Goal: Task Accomplishment & Management: Complete application form

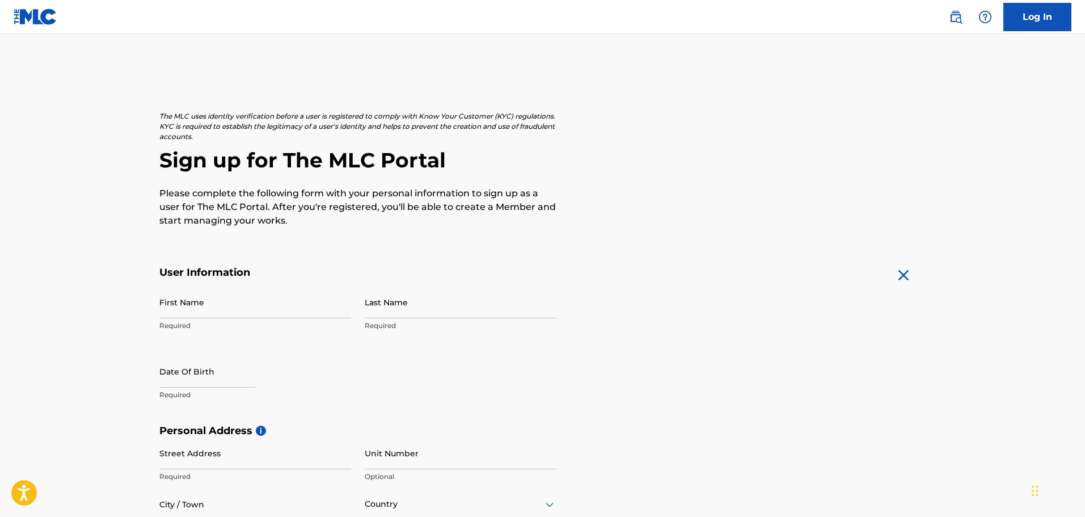
click at [270, 304] on input "First Name" at bounding box center [255, 302] width 192 height 32
type input "[PERSON_NAME]"
click at [378, 304] on input "Last Name" at bounding box center [461, 302] width 192 height 32
type input "[PERSON_NAME]"
select select "7"
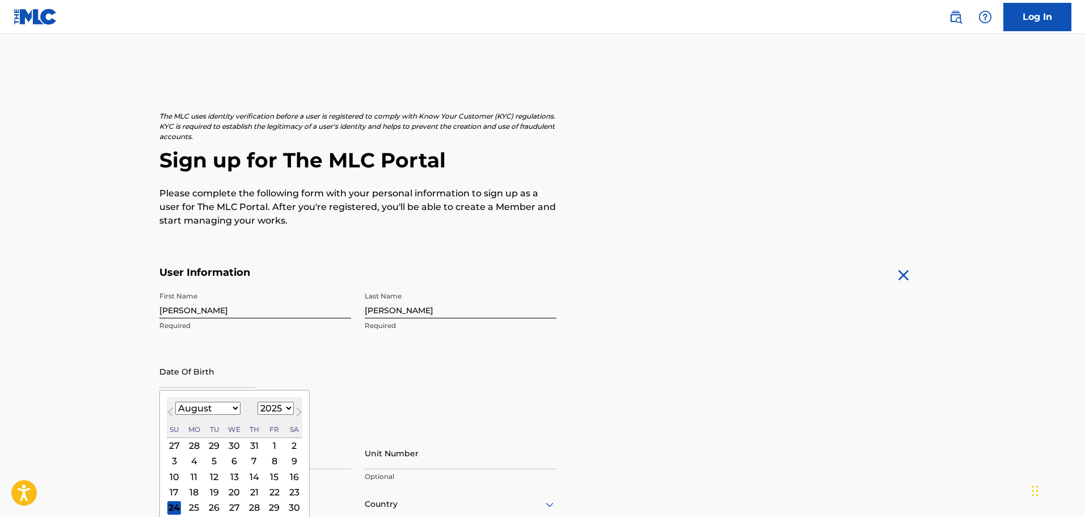
click at [219, 379] on input "text" at bounding box center [207, 371] width 96 height 32
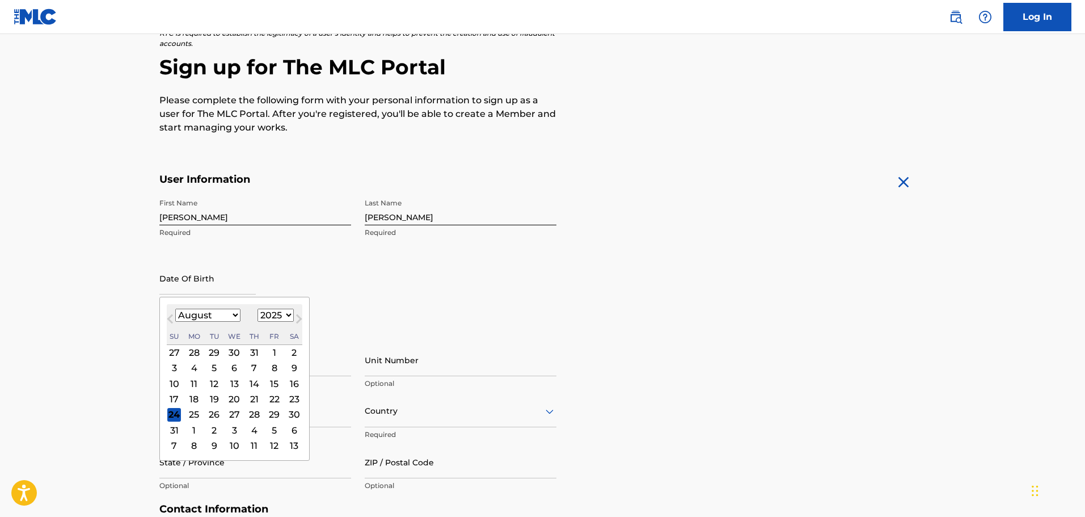
scroll to position [113, 0]
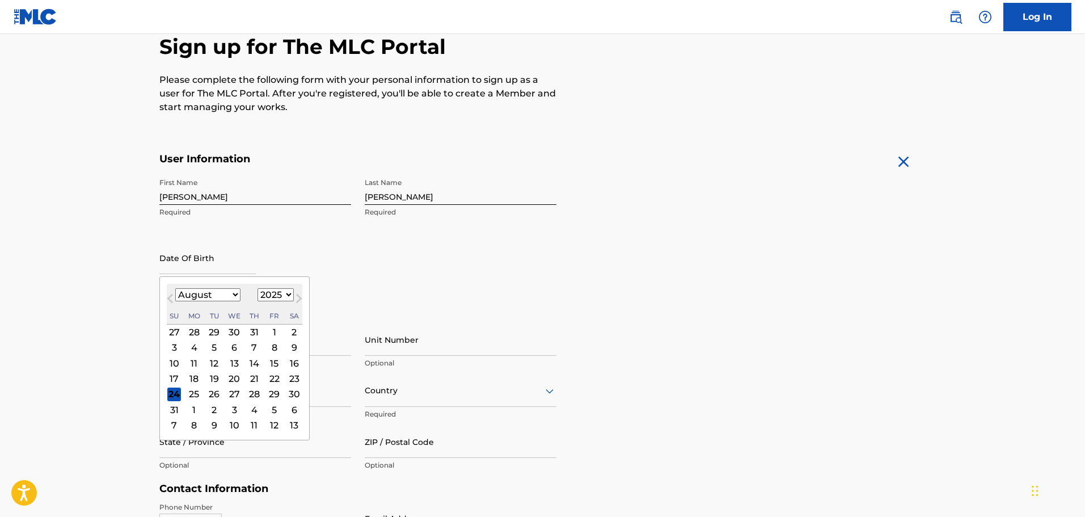
click at [282, 292] on select "1899 1900 1901 1902 1903 1904 1905 1906 1907 1908 1909 1910 1911 1912 1913 1914…" at bounding box center [276, 294] width 36 height 13
select select "1971"
click at [258, 288] on select "1899 1900 1901 1902 1903 1904 1905 1906 1907 1908 1909 1910 1911 1912 1913 1914…" at bounding box center [276, 294] width 36 height 13
click at [171, 300] on span "Previous Month" at bounding box center [171, 300] width 0 height 17
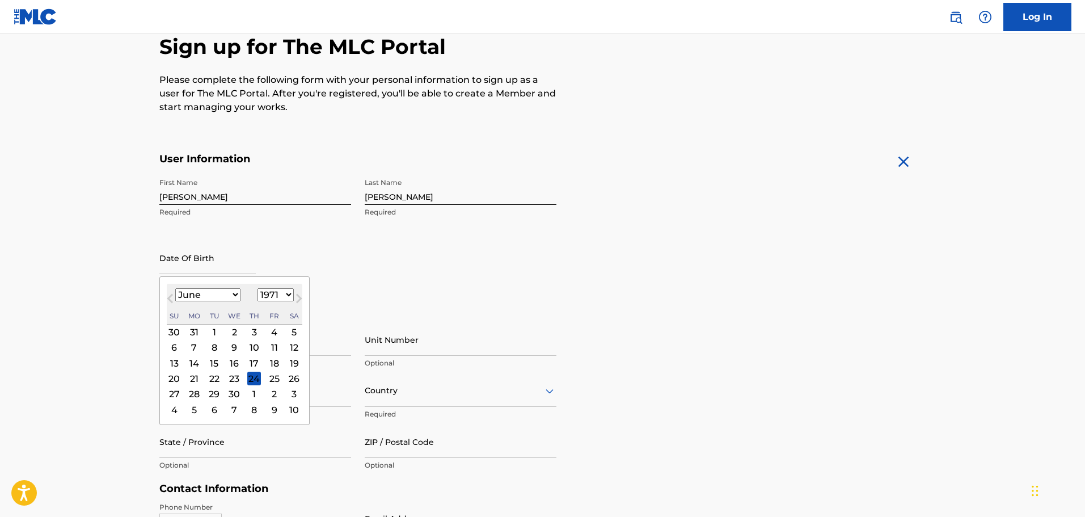
click at [171, 300] on span "Previous Month" at bounding box center [171, 300] width 0 height 17
select select "2"
click at [174, 379] on div "21" at bounding box center [174, 379] width 14 height 14
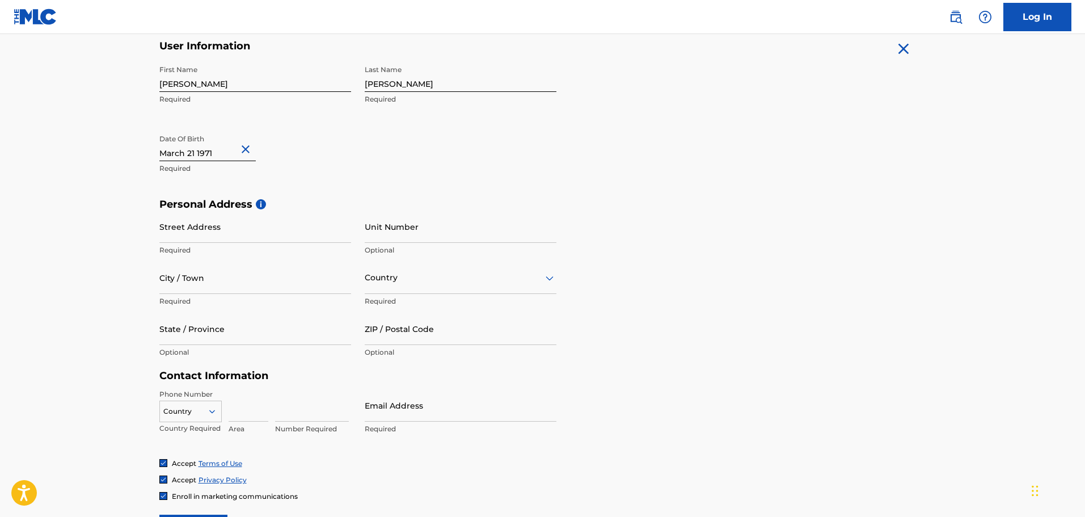
scroll to position [227, 0]
click at [190, 232] on input "Street Address" at bounding box center [255, 226] width 192 height 32
type input "[STREET_ADDRESS]"
type input "Montpelier"
type input "[GEOGRAPHIC_DATA]"
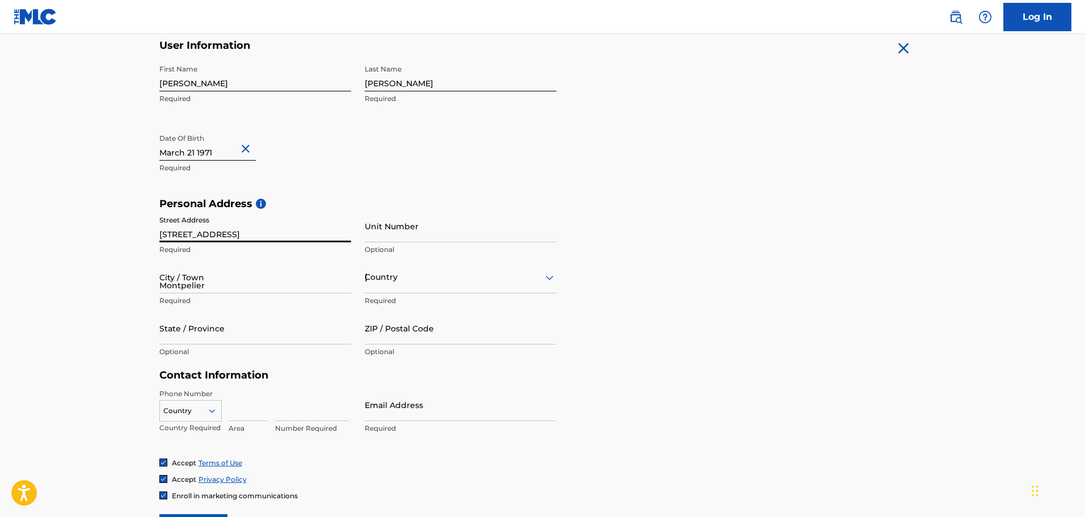
type input "VT"
type input "05602"
type input "802"
type input "4614288"
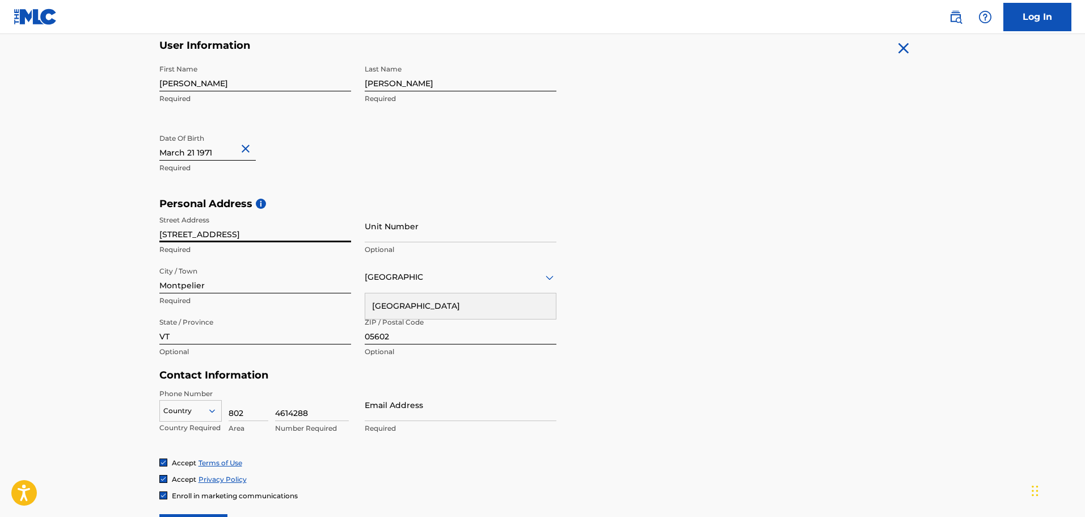
click at [717, 370] on form "User Information First Name [PERSON_NAME] Required Last Name [PERSON_NAME] Requ…" at bounding box center [542, 290] width 767 height 503
click at [519, 305] on div "[GEOGRAPHIC_DATA]" at bounding box center [460, 306] width 191 height 26
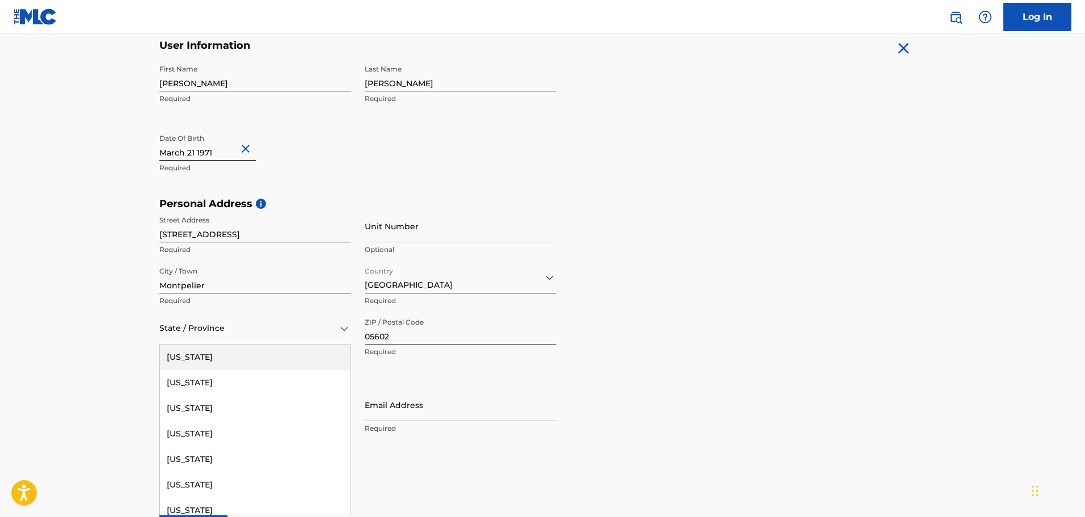
click at [319, 330] on div at bounding box center [255, 328] width 192 height 14
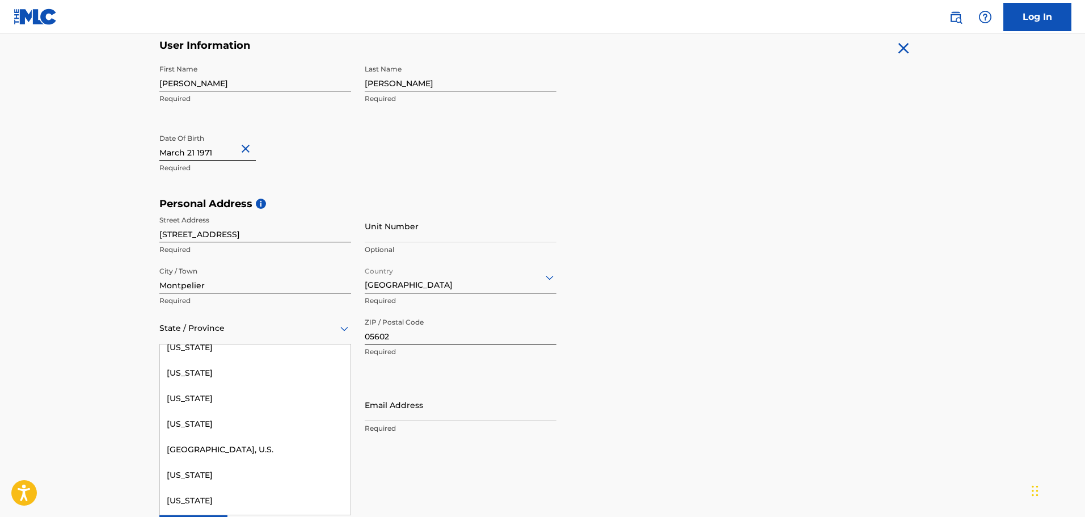
scroll to position [1248, 0]
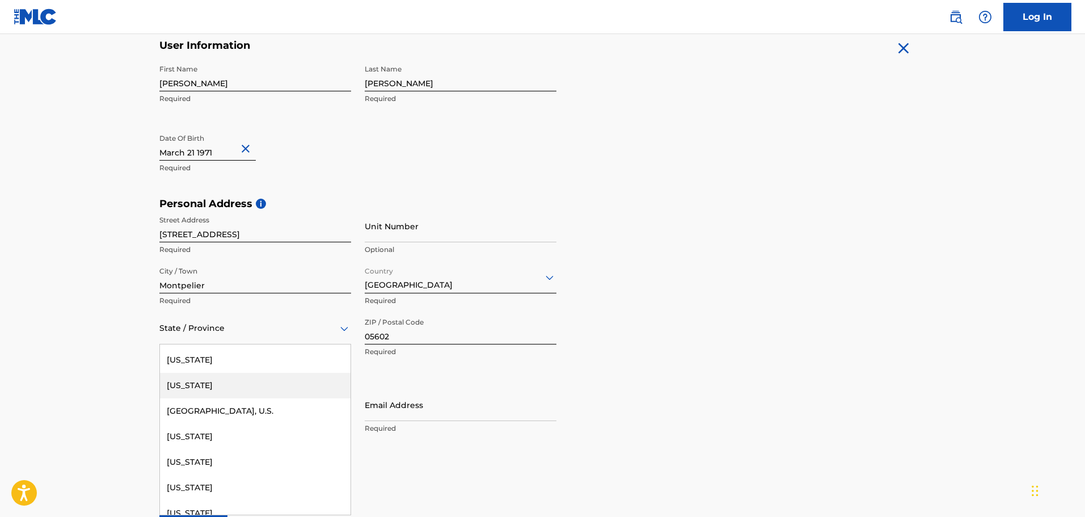
click at [212, 384] on div "[US_STATE]" at bounding box center [255, 386] width 191 height 26
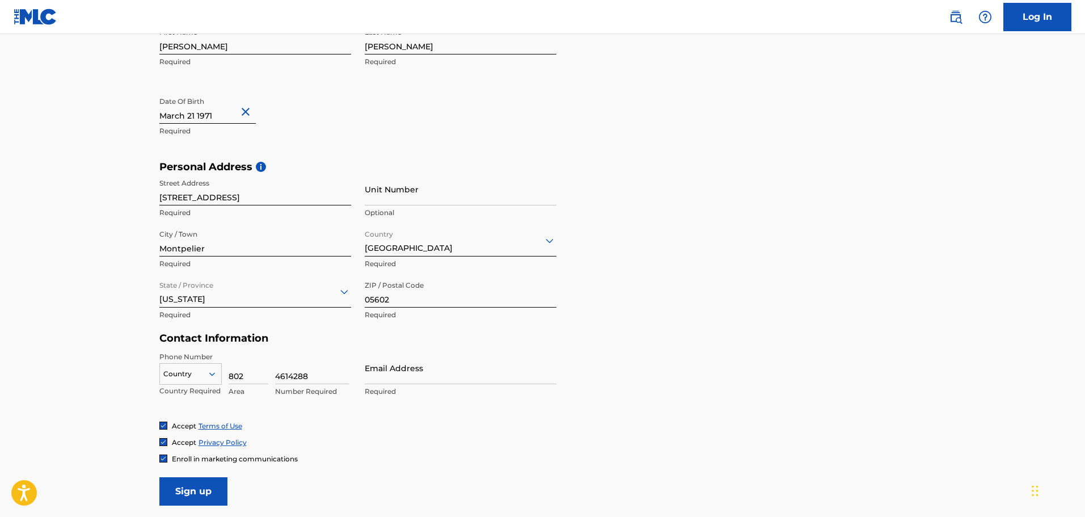
scroll to position [284, 0]
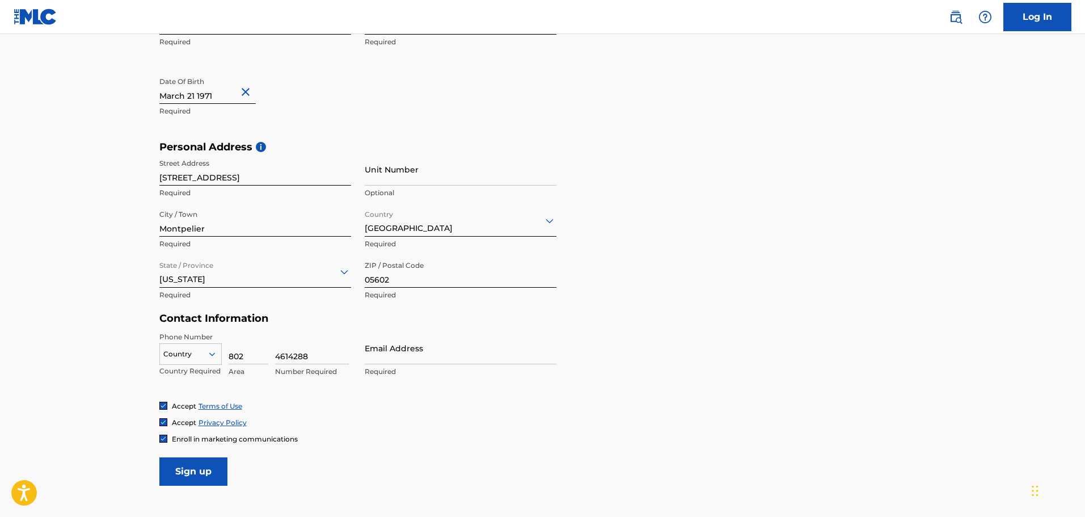
click at [207, 354] on div "Country" at bounding box center [190, 351] width 62 height 17
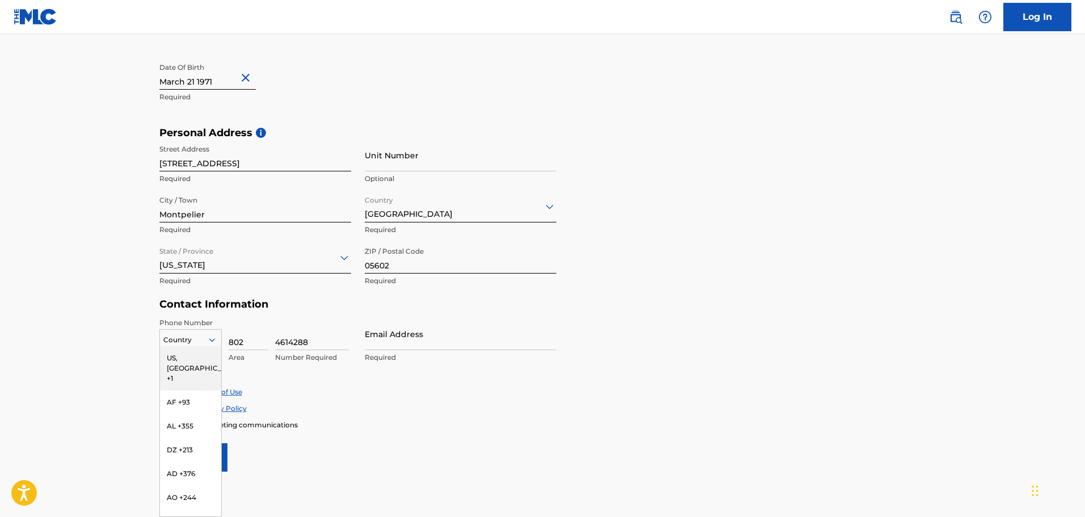
click at [192, 354] on div "US, [GEOGRAPHIC_DATA] +1" at bounding box center [190, 368] width 61 height 44
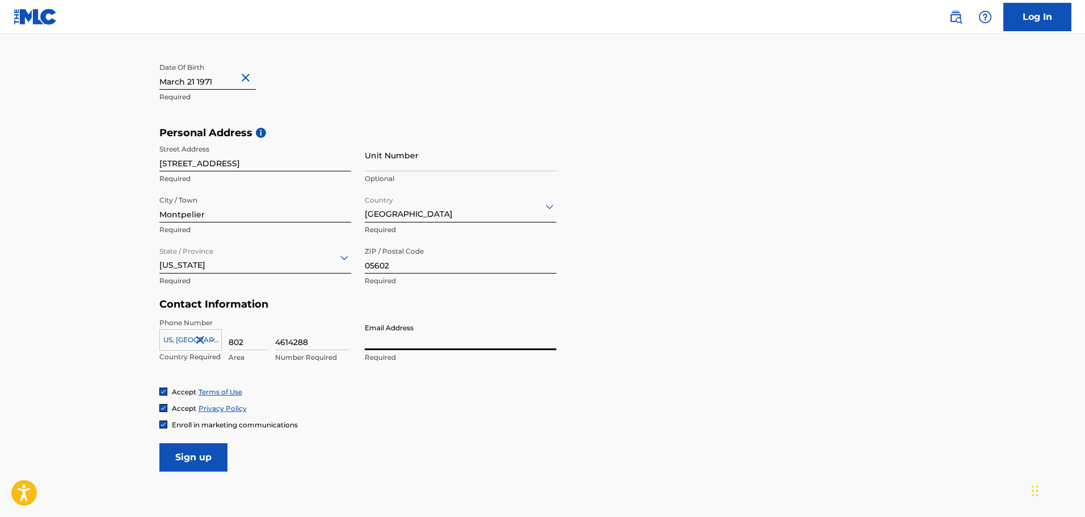
click at [419, 335] on input "Email Address" at bounding box center [461, 334] width 192 height 32
type input "[EMAIL_ADDRESS][DOMAIN_NAME]"
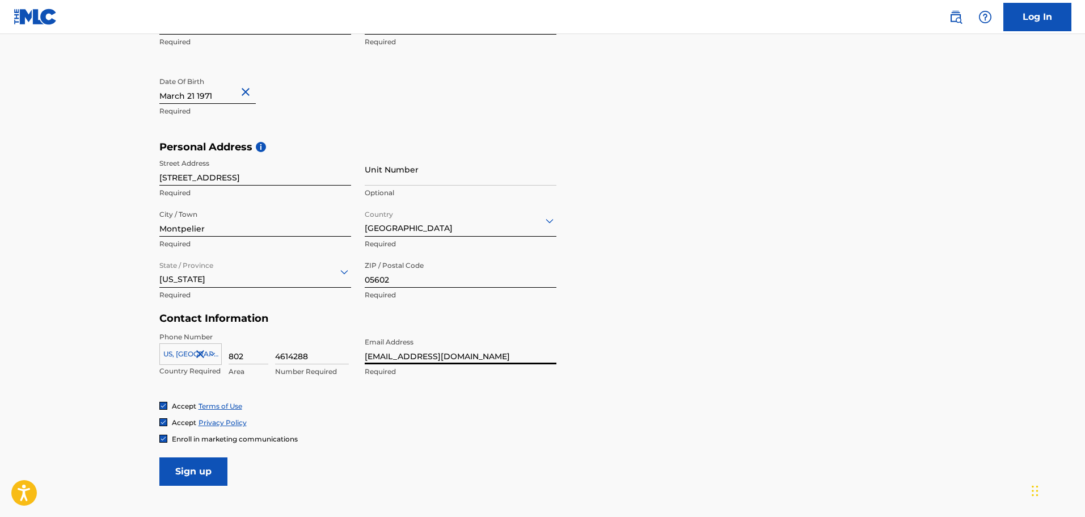
scroll to position [340, 0]
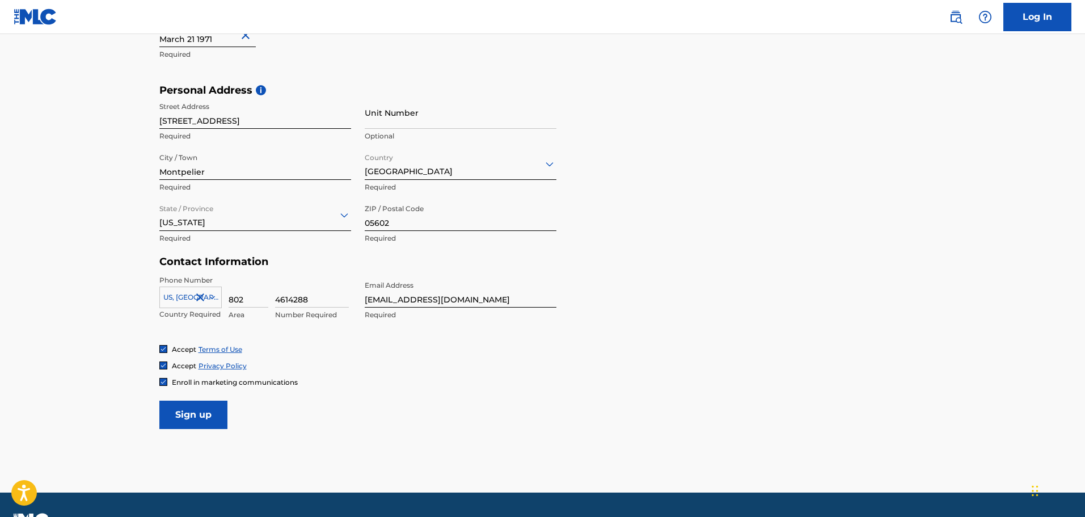
click at [203, 412] on input "Sign up" at bounding box center [193, 415] width 68 height 28
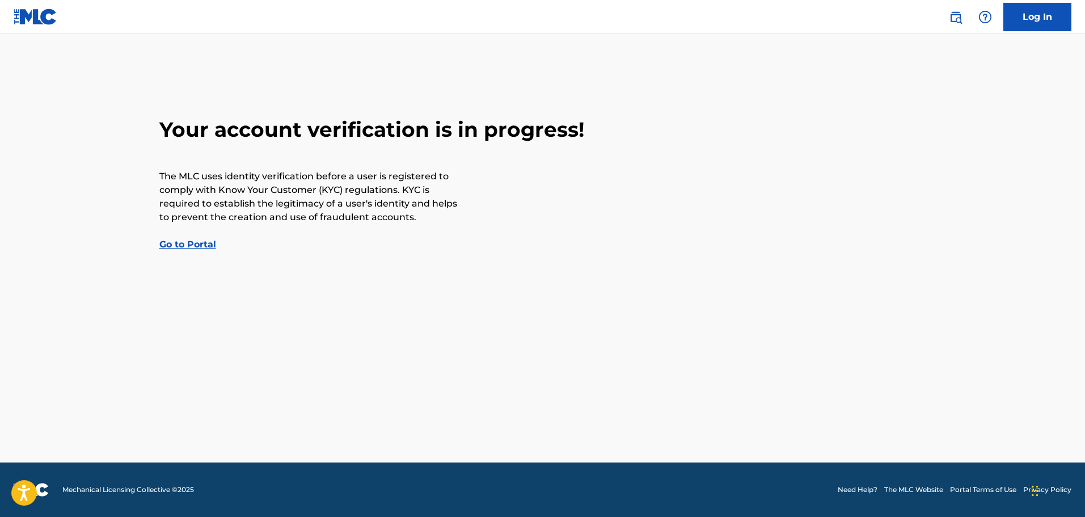
click at [182, 245] on link "Go to Portal" at bounding box center [187, 244] width 57 height 11
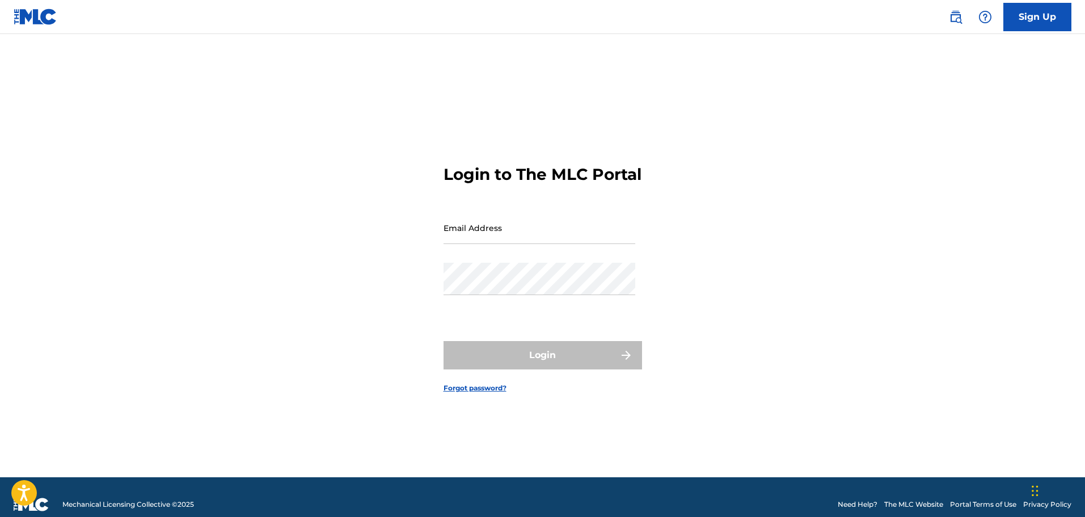
click at [36, 18] on img at bounding box center [36, 17] width 44 height 16
click at [521, 242] on input "Email Address" at bounding box center [540, 228] width 192 height 32
type input "[EMAIL_ADDRESS][DOMAIN_NAME]"
click at [807, 273] on div "Login to The MLC Portal Email Address [EMAIL_ADDRESS][DOMAIN_NAME] Password Log…" at bounding box center [543, 269] width 794 height 415
click at [1023, 23] on link "Sign Up" at bounding box center [1038, 17] width 68 height 28
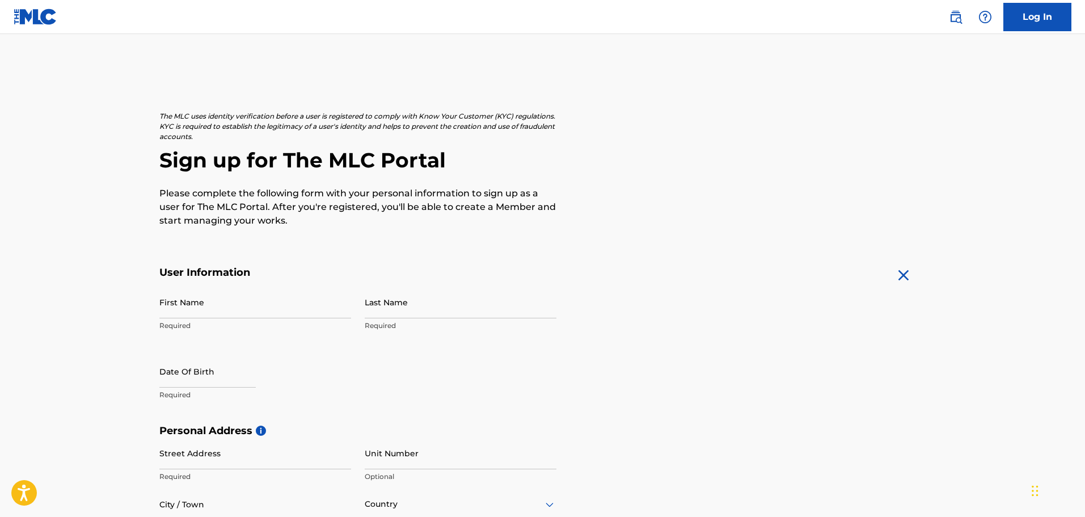
click at [906, 272] on img at bounding box center [904, 275] width 18 height 18
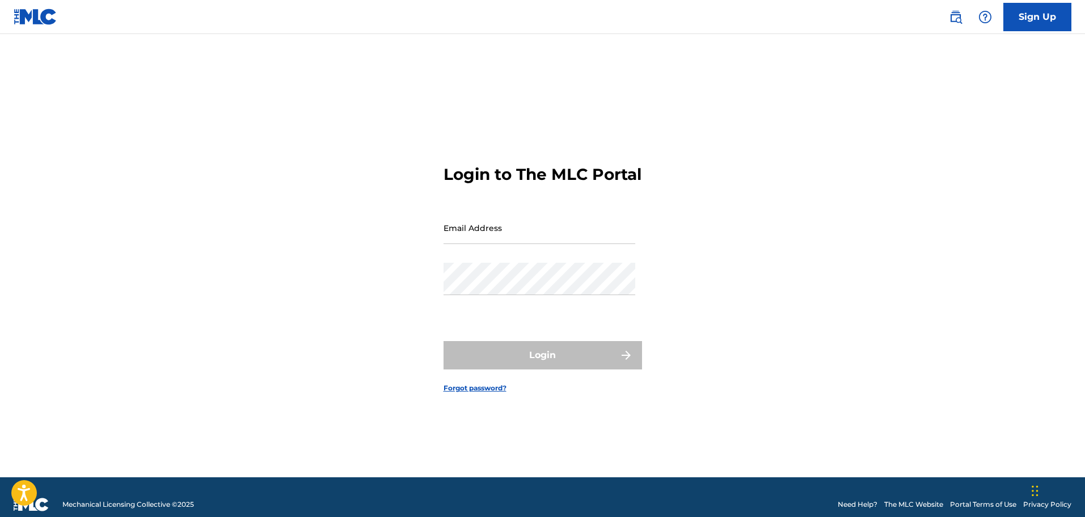
click at [1029, 16] on link "Sign Up" at bounding box center [1038, 17] width 68 height 28
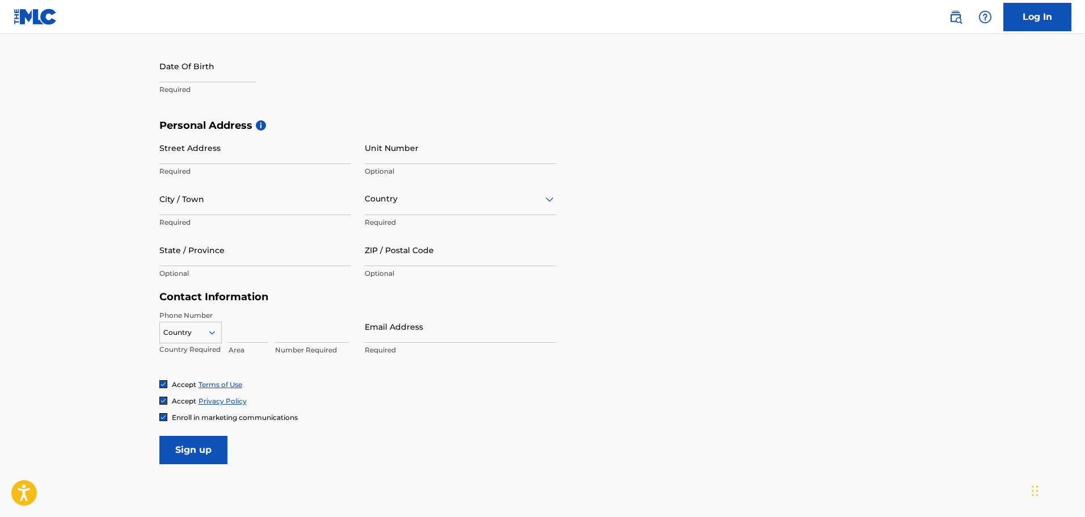
scroll to position [370, 0]
